Goal: Task Accomplishment & Management: Use online tool/utility

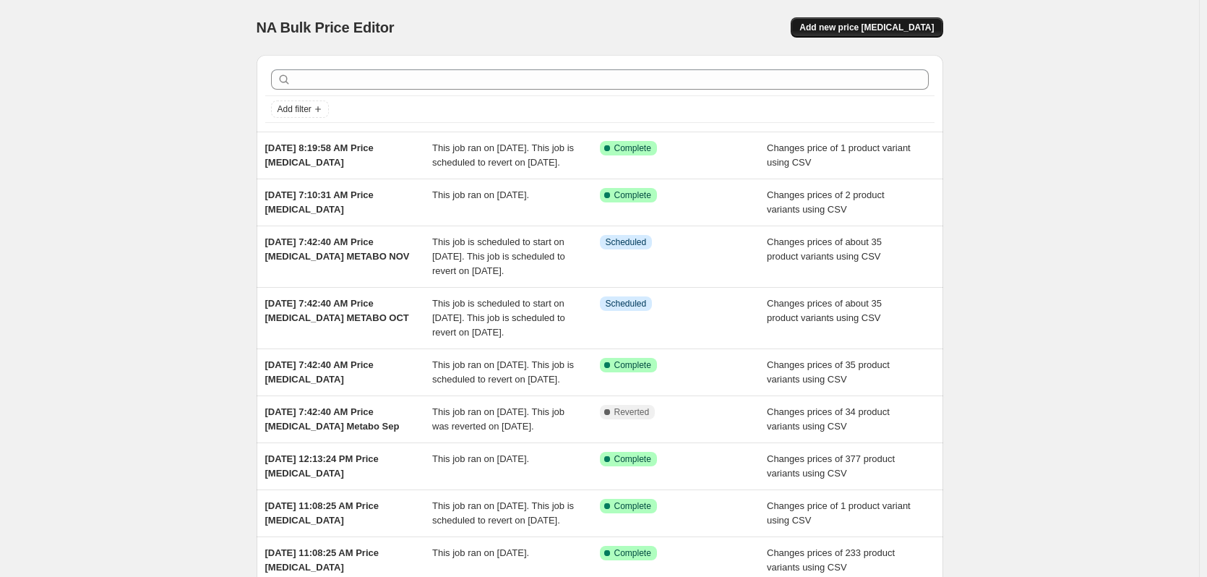
click at [898, 30] on span "Add new price change job" at bounding box center [866, 28] width 134 height 12
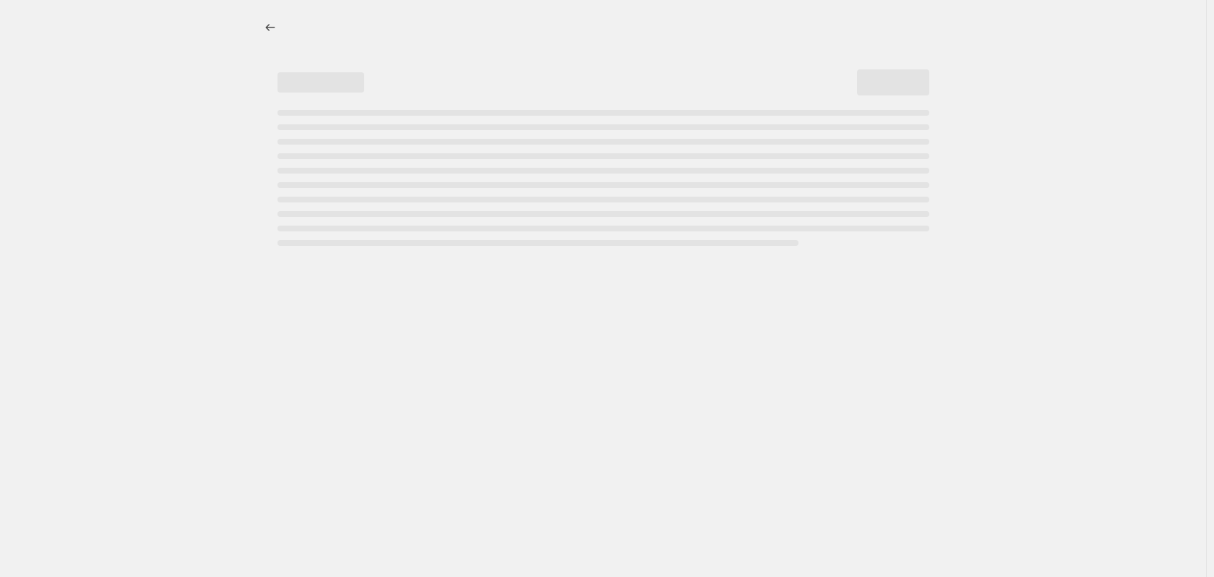
select select "percentage"
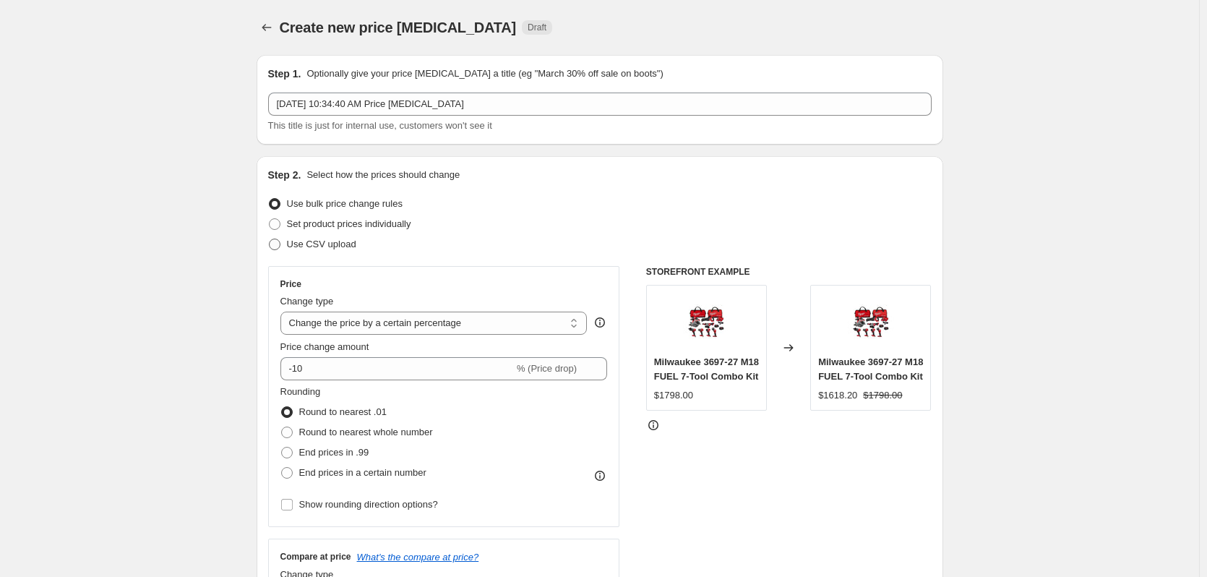
click at [339, 242] on span "Use CSV upload" at bounding box center [321, 243] width 69 height 11
click at [270, 239] on input "Use CSV upload" at bounding box center [269, 238] width 1 height 1
radio input "true"
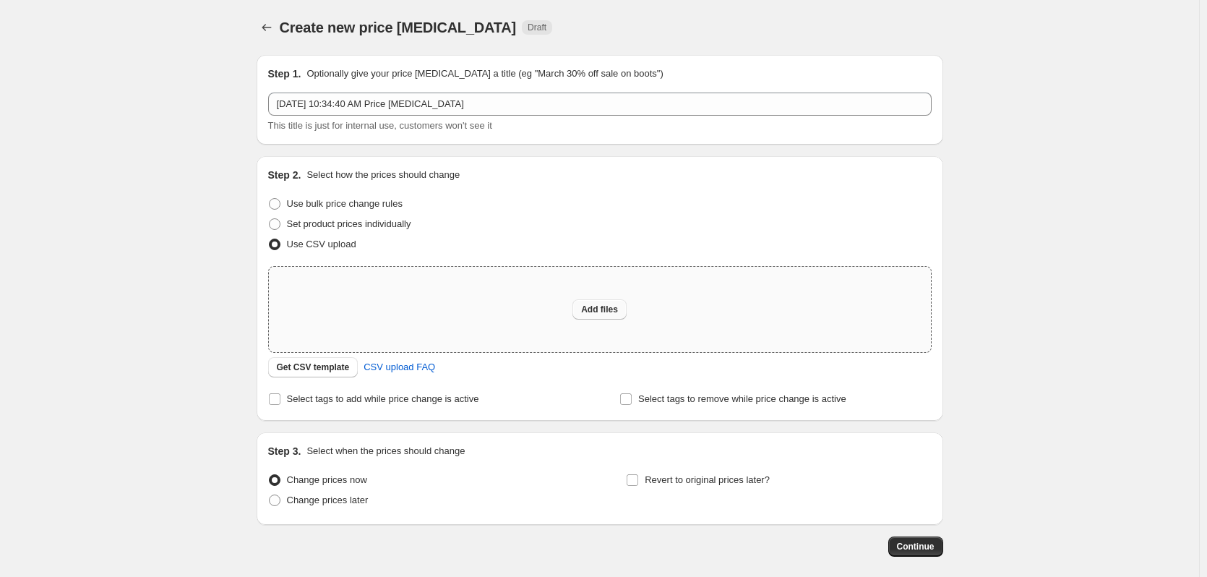
click at [606, 311] on span "Add files" at bounding box center [599, 310] width 37 height 12
type input "C:\fakepath\csv_template 1.csv"
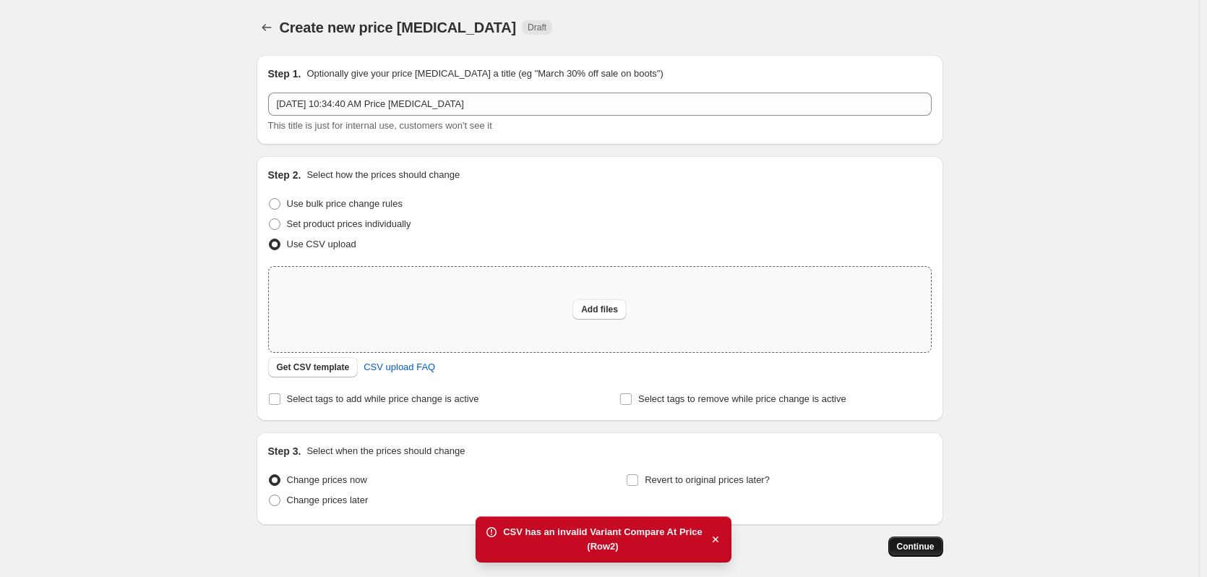
click at [931, 553] on button "Continue" at bounding box center [915, 546] width 55 height 20
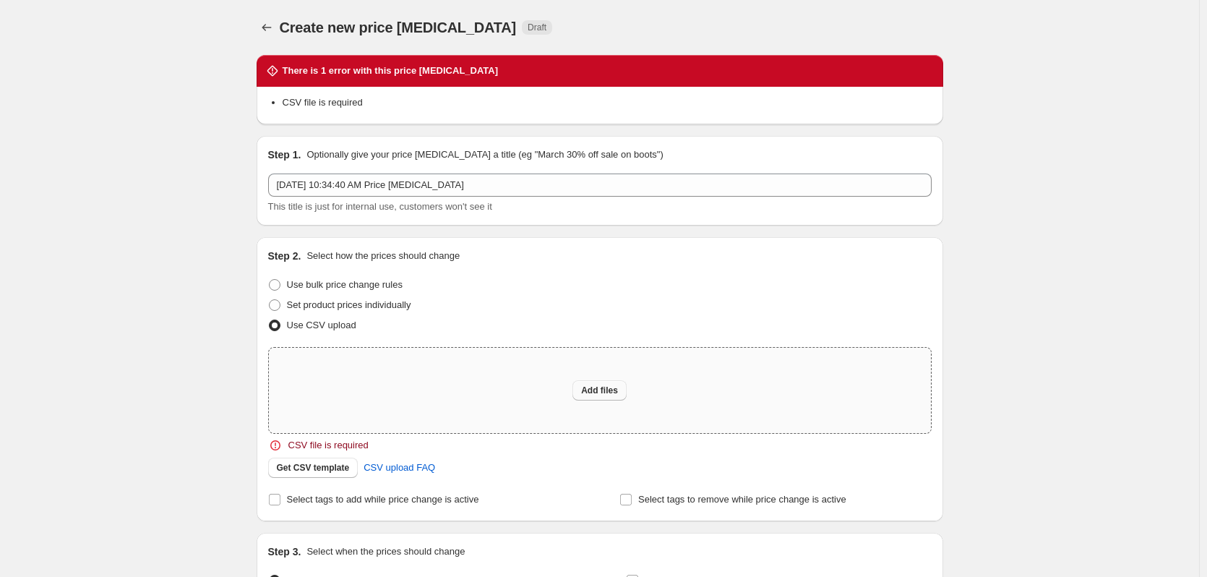
click at [618, 382] on button "Add files" at bounding box center [599, 390] width 54 height 20
type input "C:\fakepath\csv_template 1.csv"
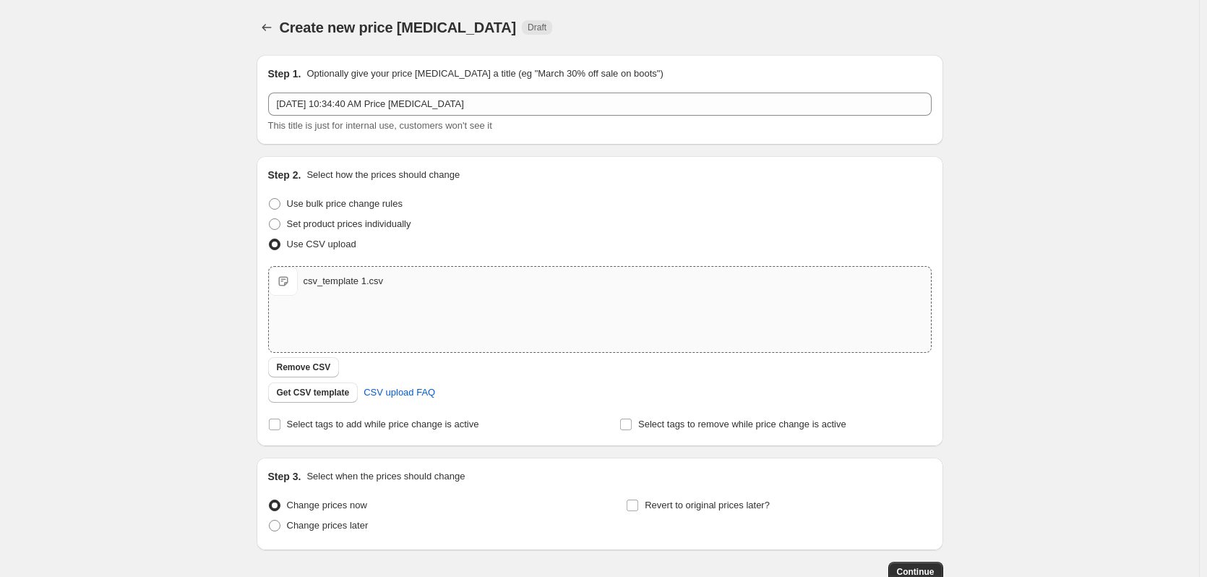
scroll to position [93, 0]
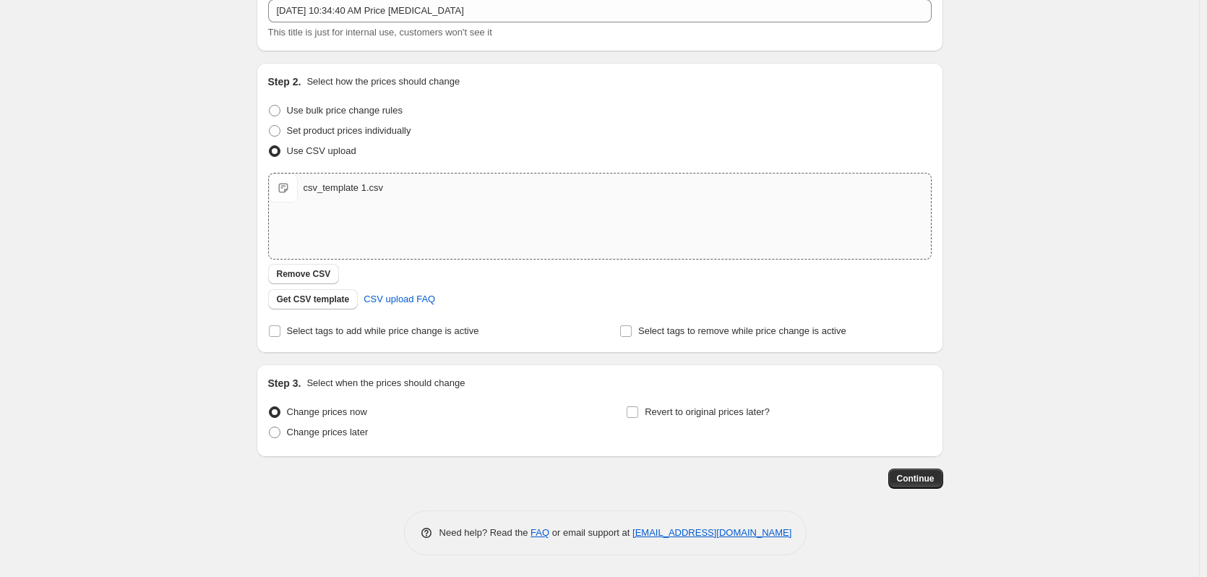
drag, startPoint x: 697, startPoint y: 413, endPoint x: 704, endPoint y: 423, distance: 11.9
click at [697, 413] on span "Revert to original prices later?" at bounding box center [707, 411] width 125 height 11
click at [638, 413] on input "Revert to original prices later?" at bounding box center [633, 412] width 12 height 12
checkbox input "true"
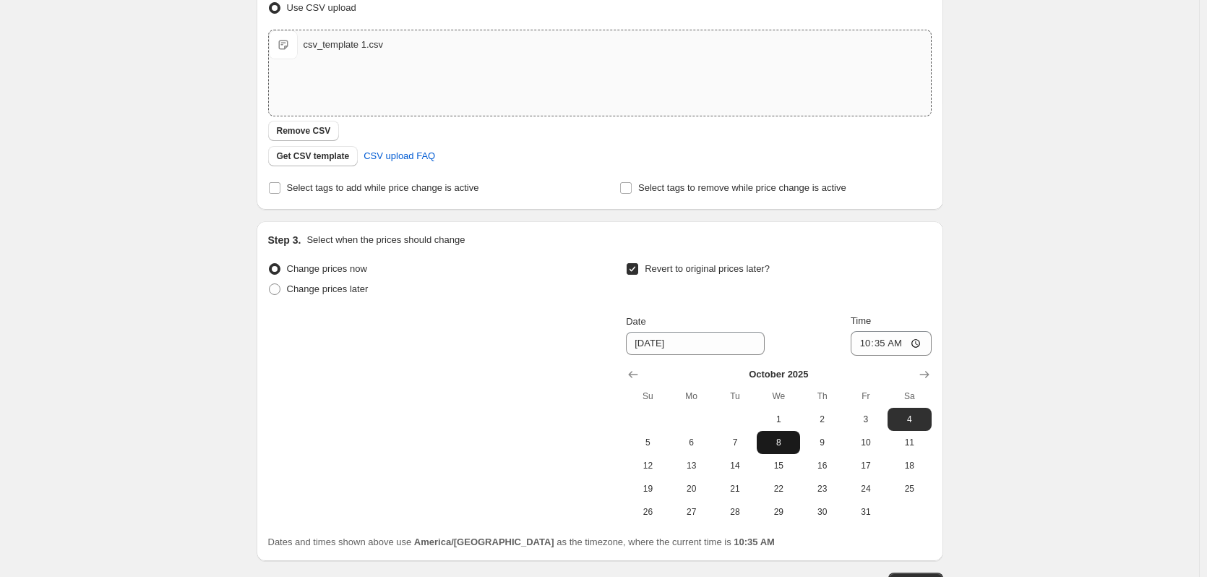
scroll to position [238, 0]
click at [785, 494] on button "22" at bounding box center [778, 487] width 43 height 23
type input "[DATE]"
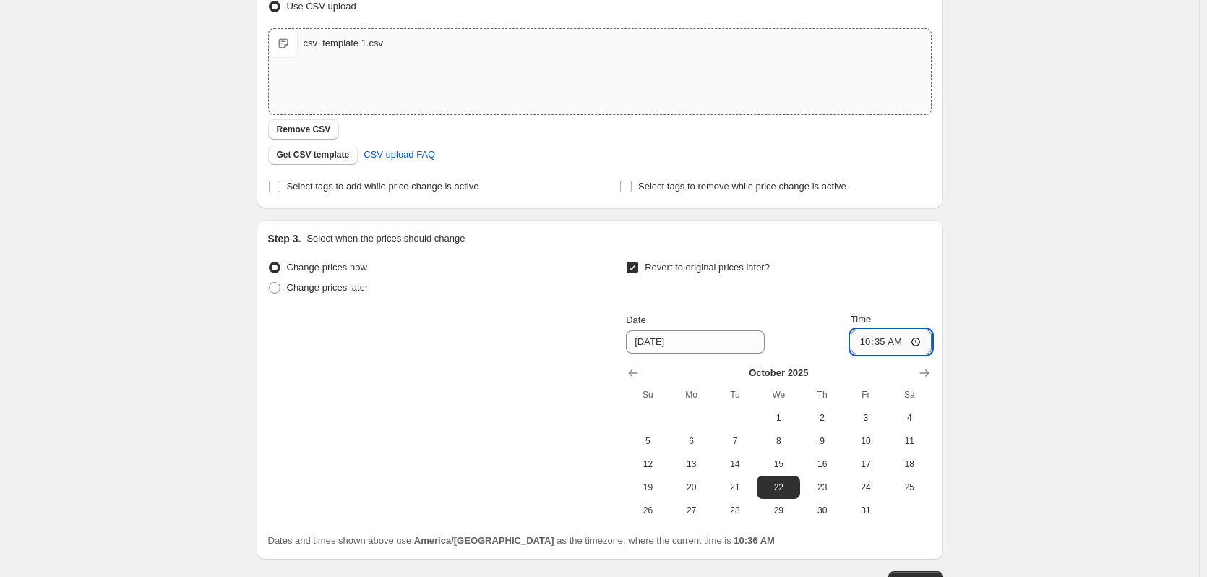
click at [864, 342] on input "10:35" at bounding box center [891, 342] width 81 height 25
type input "12:59"
click at [1053, 411] on div "Create new price change job. This page is ready Create new price change job Dra…" at bounding box center [599, 220] width 1199 height 917
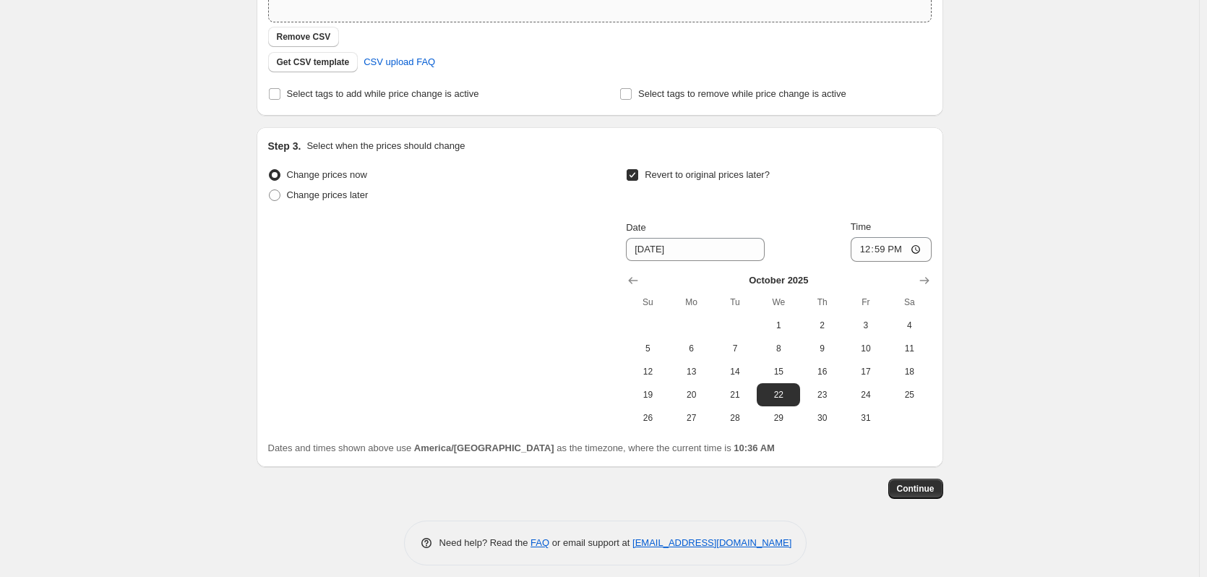
scroll to position [340, 0]
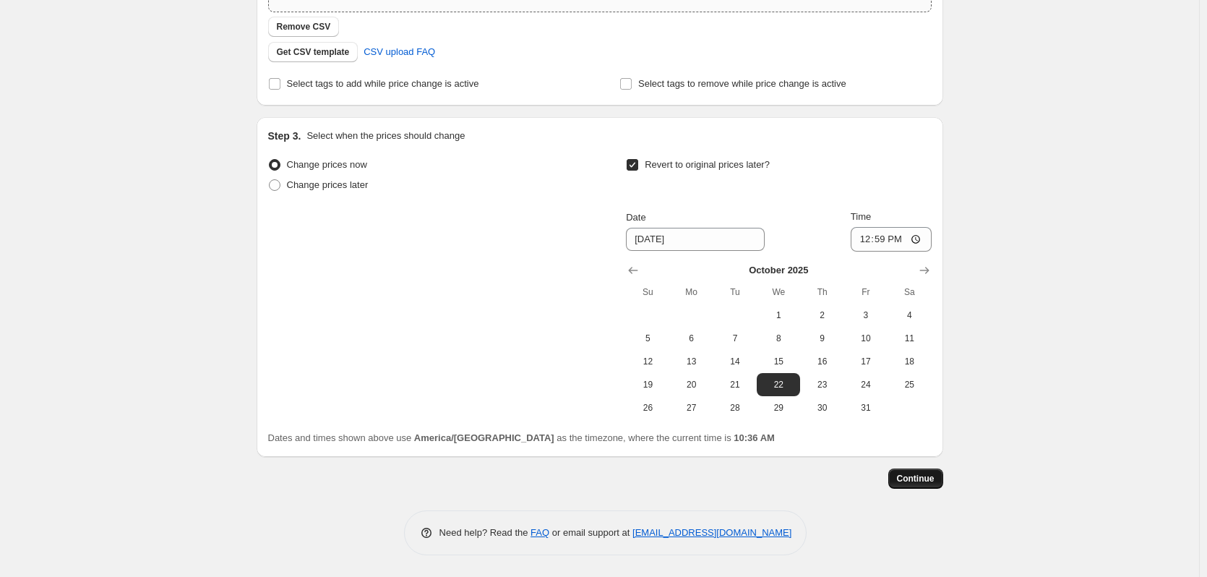
click at [927, 478] on span "Continue" at bounding box center [916, 479] width 38 height 12
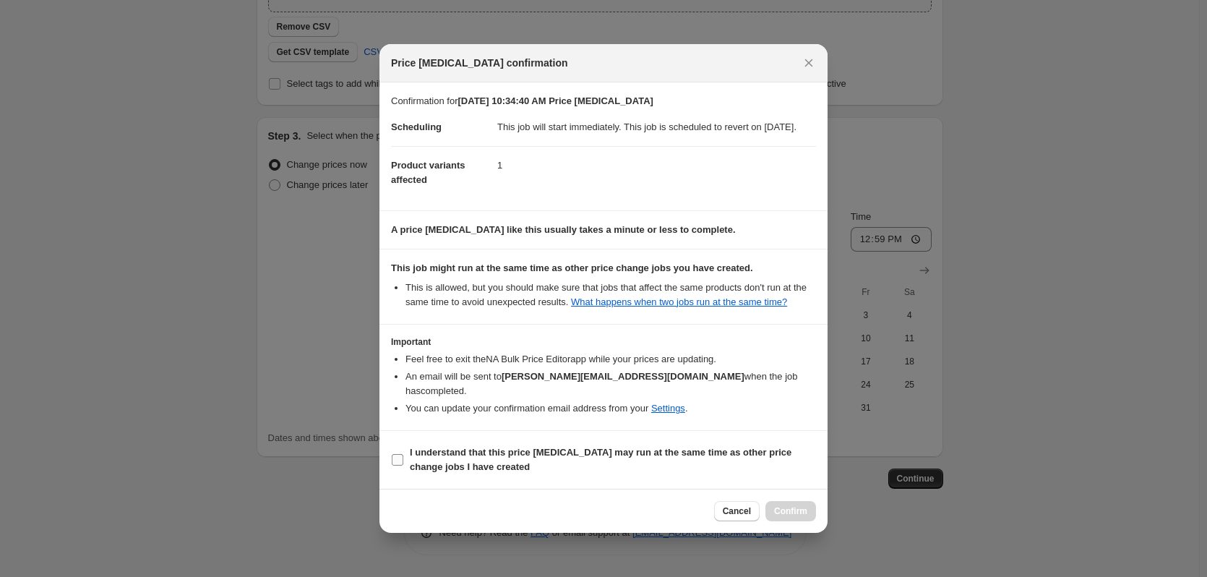
click at [428, 455] on b "I understand that this price change job may run at the same time as other price…" at bounding box center [601, 459] width 382 height 25
click at [403, 455] on input "I understand that this price change job may run at the same time as other price…" at bounding box center [398, 460] width 12 height 12
checkbox input "true"
click at [792, 513] on span "Confirm" at bounding box center [790, 511] width 33 height 12
